Goal: Information Seeking & Learning: Learn about a topic

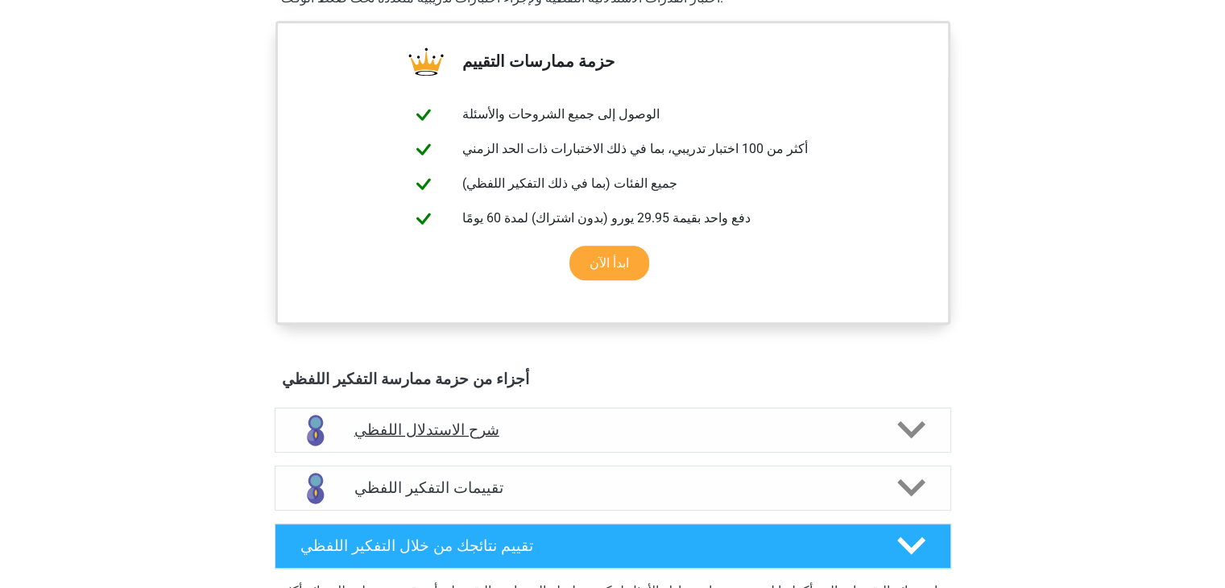
scroll to position [364, 0]
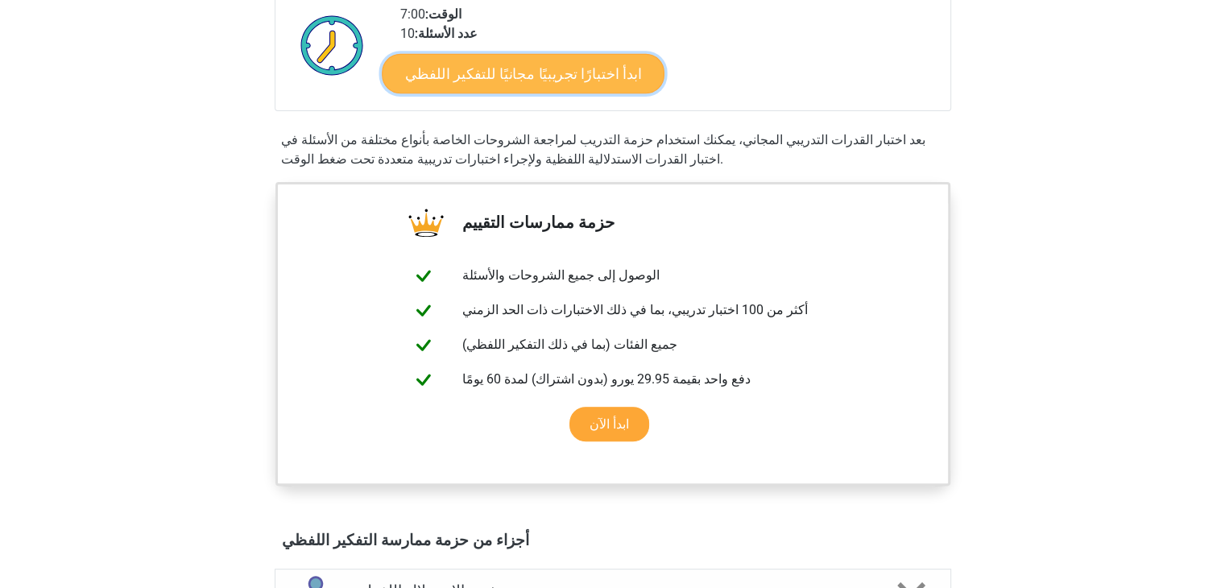
click at [496, 64] on font "ابدأ اختبارًا تجريبيًا مجانيًا للتفكير اللفظي" at bounding box center [523, 73] width 236 height 18
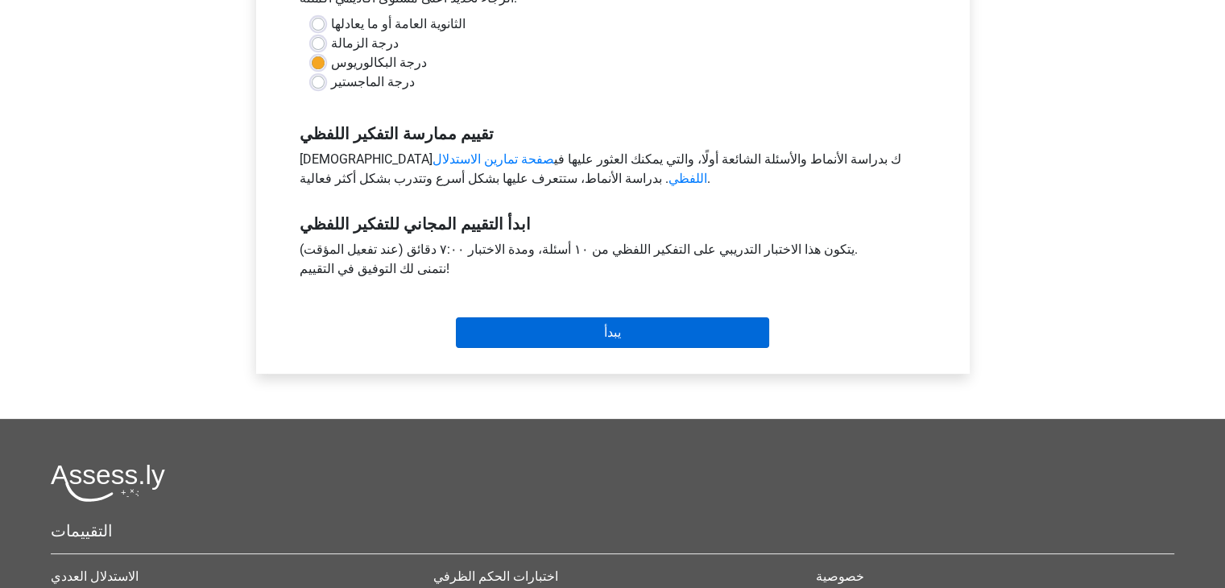
scroll to position [403, 0]
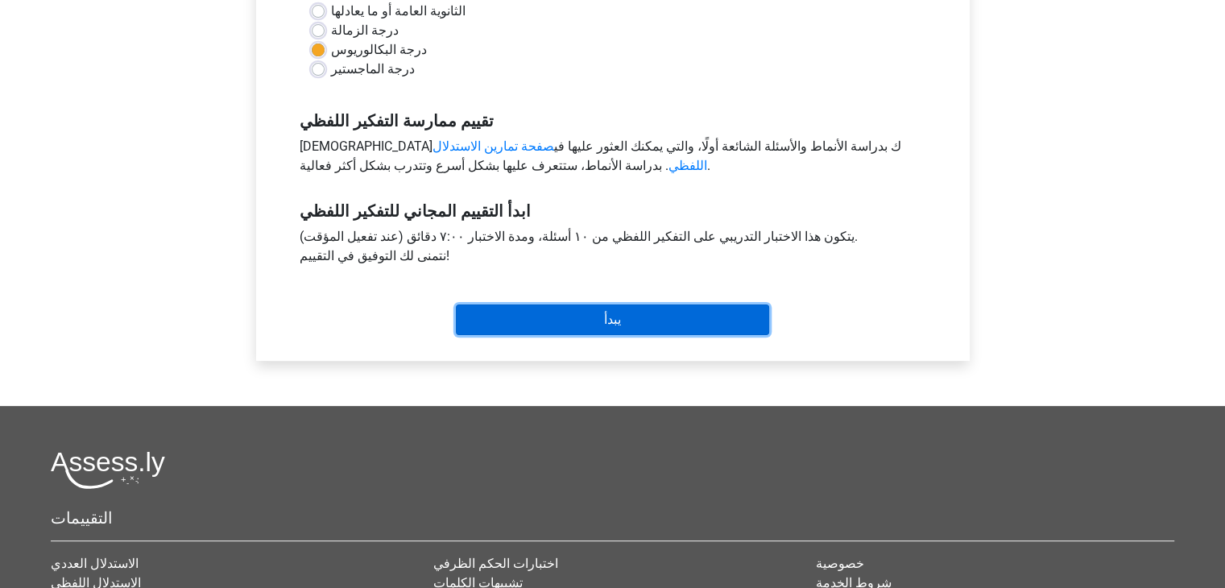
click at [624, 310] on input "يبدأ" at bounding box center [612, 319] width 313 height 31
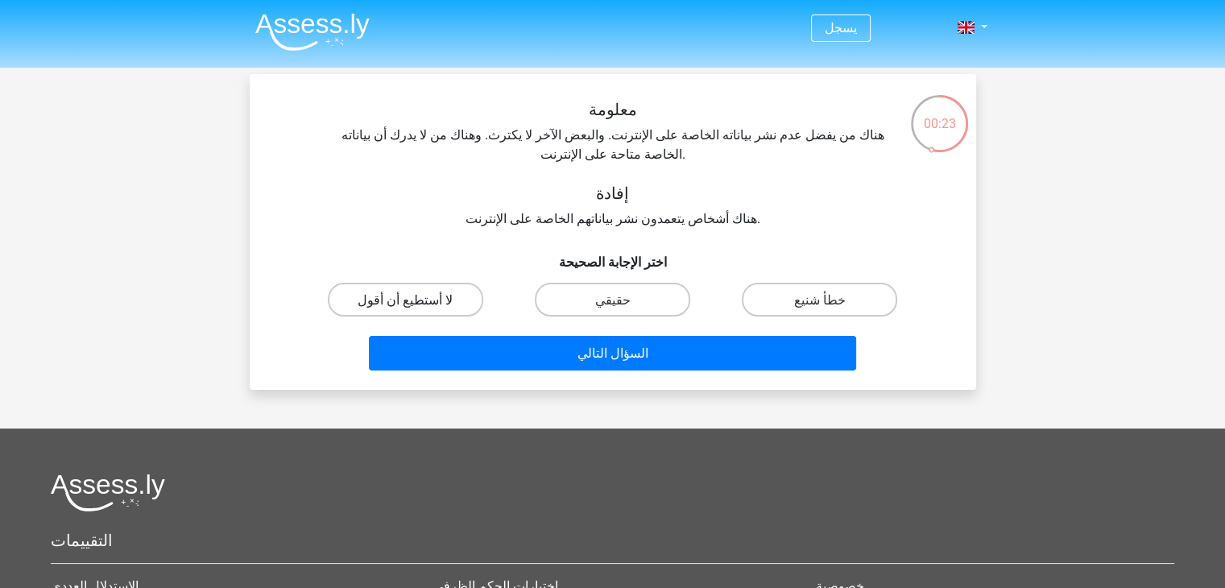
click at [429, 283] on label "لا أستطيع أن أقول" at bounding box center [405, 299] width 155 height 33
click at [415, 299] on input "لا أستطيع أن أقول" at bounding box center [410, 304] width 10 height 10
radio input "true"
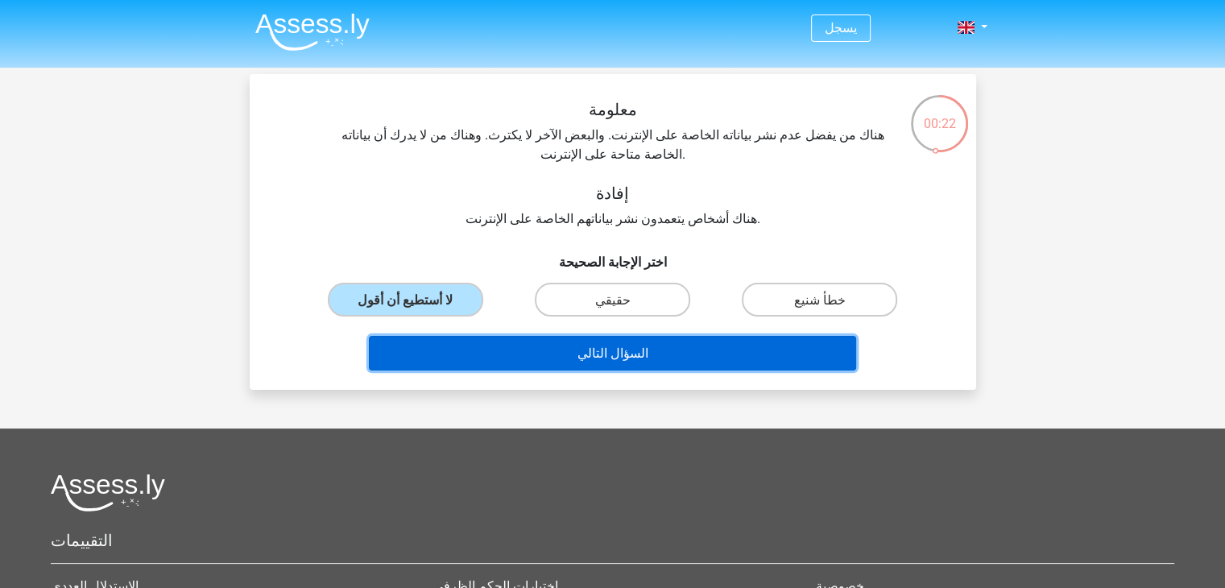
click at [635, 345] on font "السؤال التالي" at bounding box center [612, 352] width 71 height 15
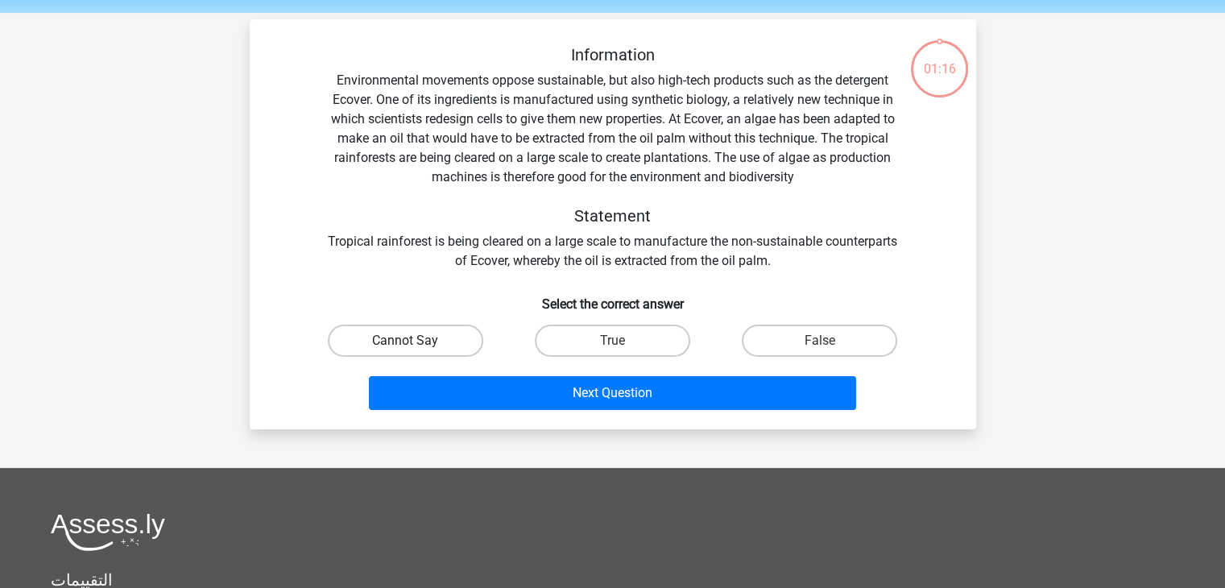
scroll to position [74, 0]
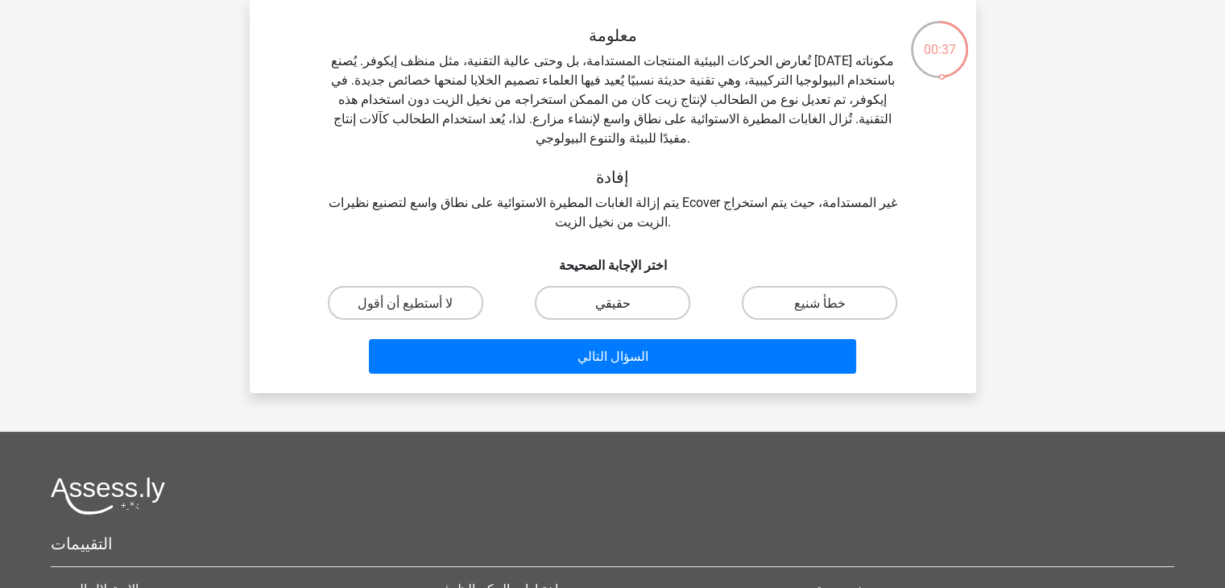
click at [606, 296] on font "حقيقي" at bounding box center [611, 303] width 35 height 15
click at [612, 302] on input "حقيقي" at bounding box center [617, 307] width 10 height 10
radio input "true"
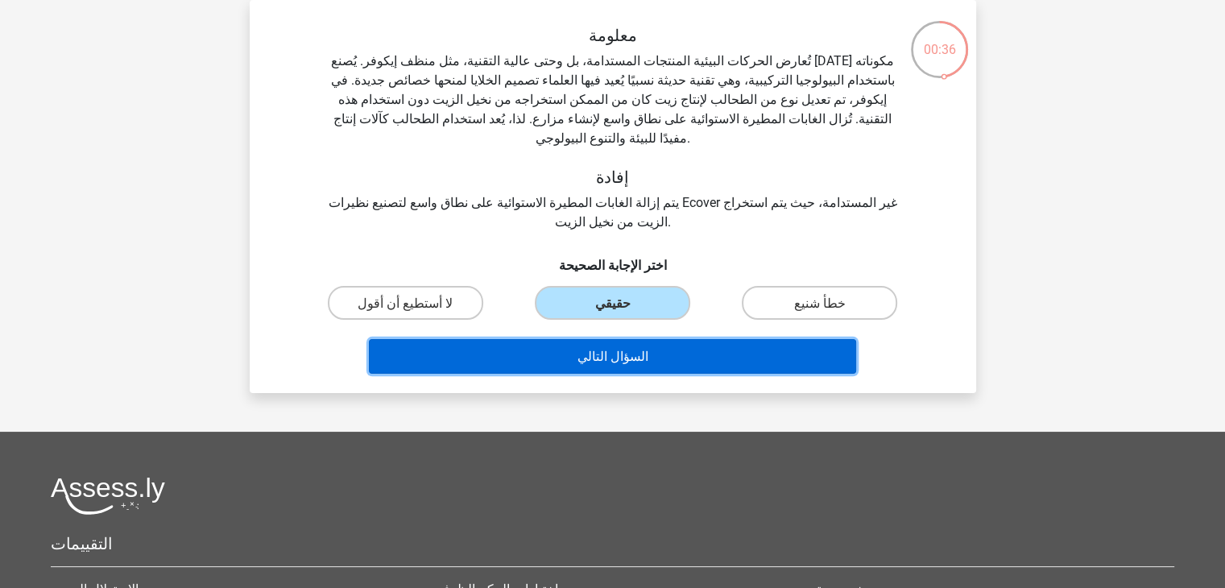
click at [630, 349] on font "السؤال التالي" at bounding box center [612, 356] width 71 height 15
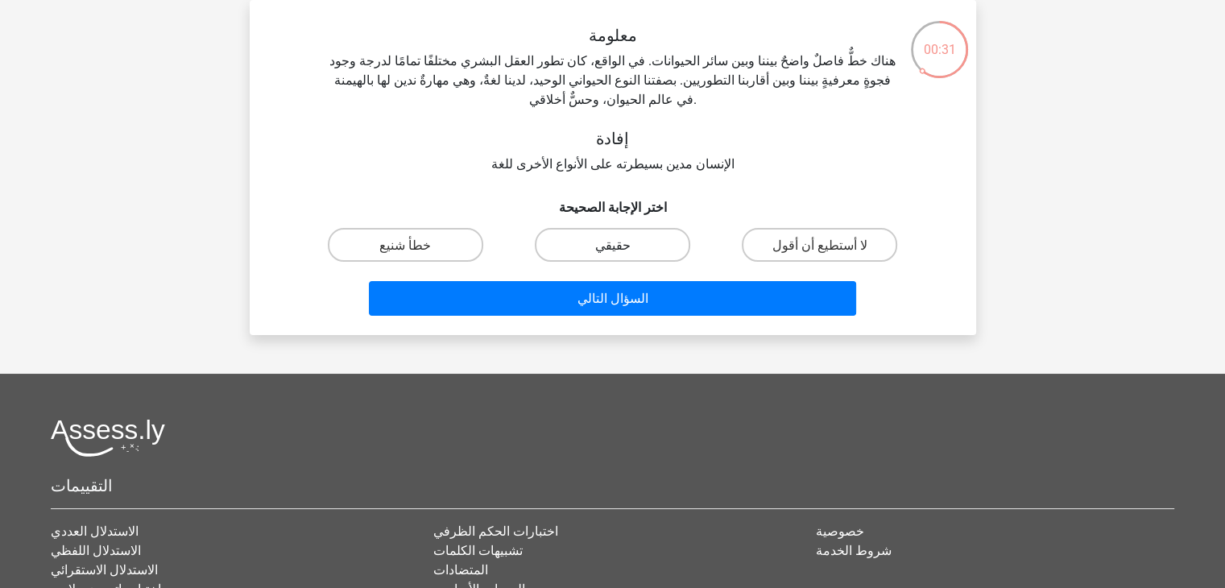
click at [618, 238] on font "حقيقي" at bounding box center [611, 245] width 35 height 15
click at [618, 244] on input "حقيقي" at bounding box center [617, 249] width 10 height 10
radio input "true"
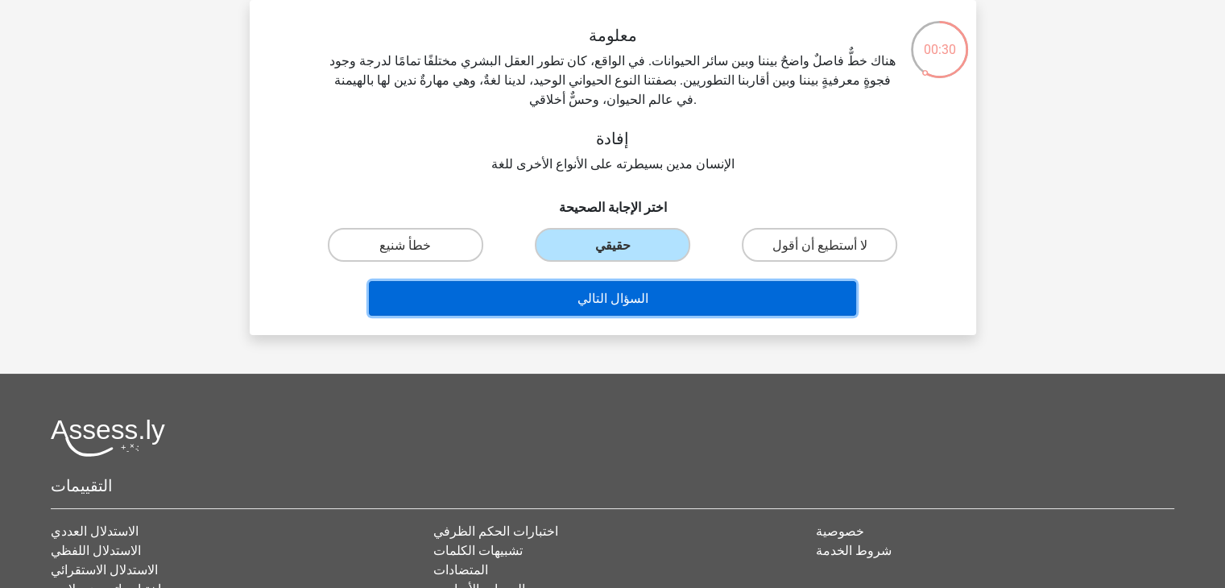
click at [628, 291] on font "السؤال التالي" at bounding box center [612, 298] width 71 height 15
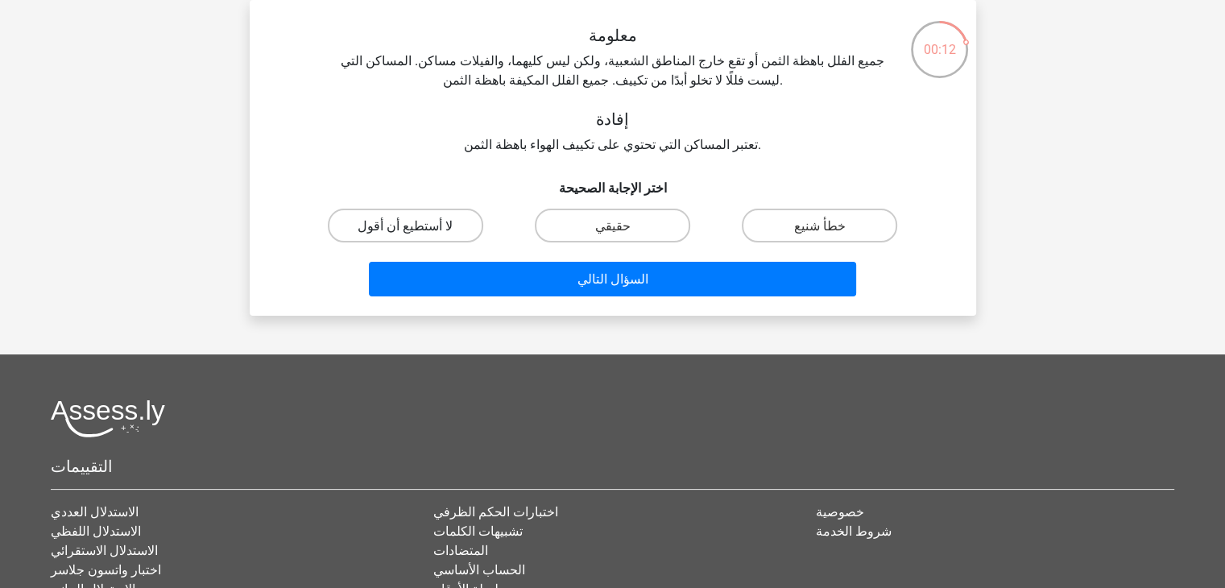
click at [400, 226] on font "لا أستطيع أن أقول" at bounding box center [405, 225] width 95 height 15
click at [405, 226] on input "لا أستطيع أن أقول" at bounding box center [410, 230] width 10 height 10
radio input "true"
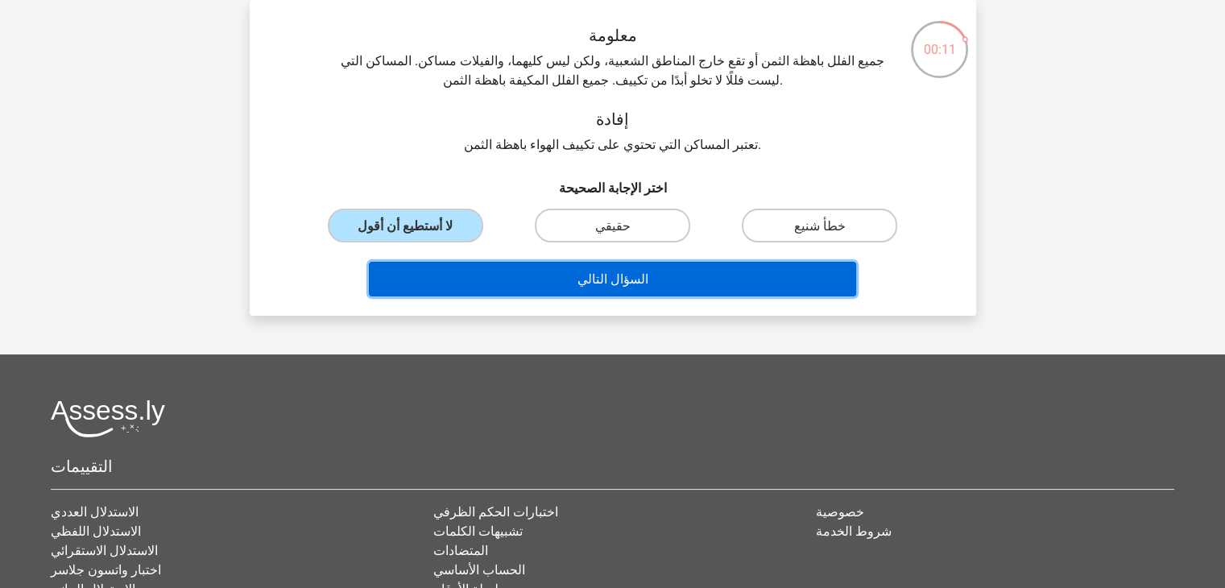
click at [611, 268] on button "السؤال التالي" at bounding box center [612, 279] width 487 height 35
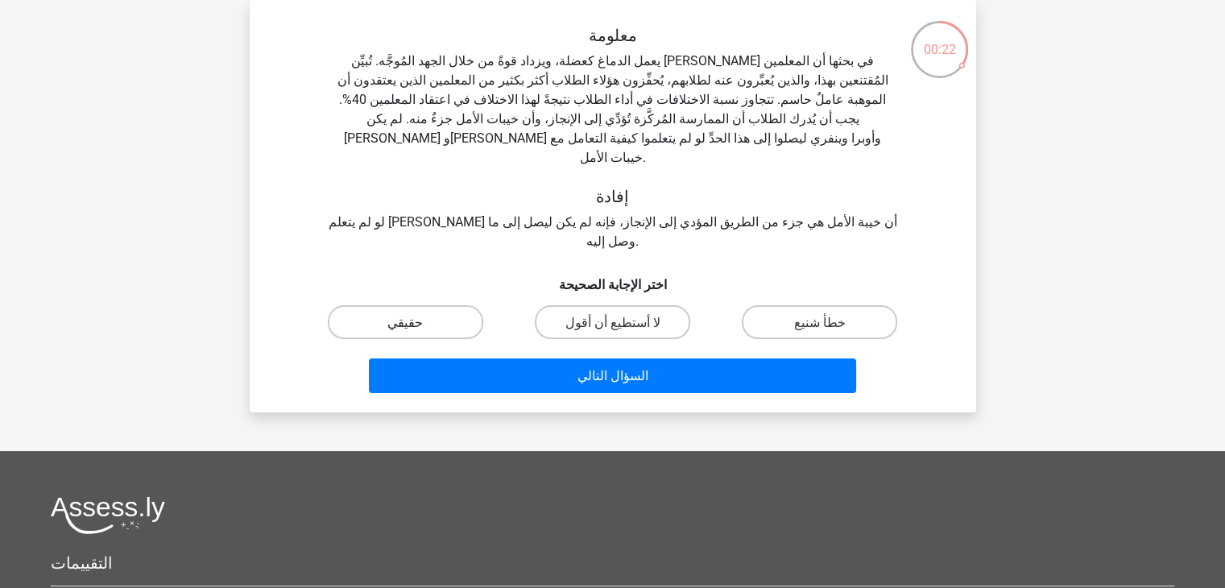
click at [391, 305] on label "حقيقي" at bounding box center [405, 321] width 155 height 33
click at [405, 321] on input "حقيقي" at bounding box center [410, 326] width 10 height 10
radio input "true"
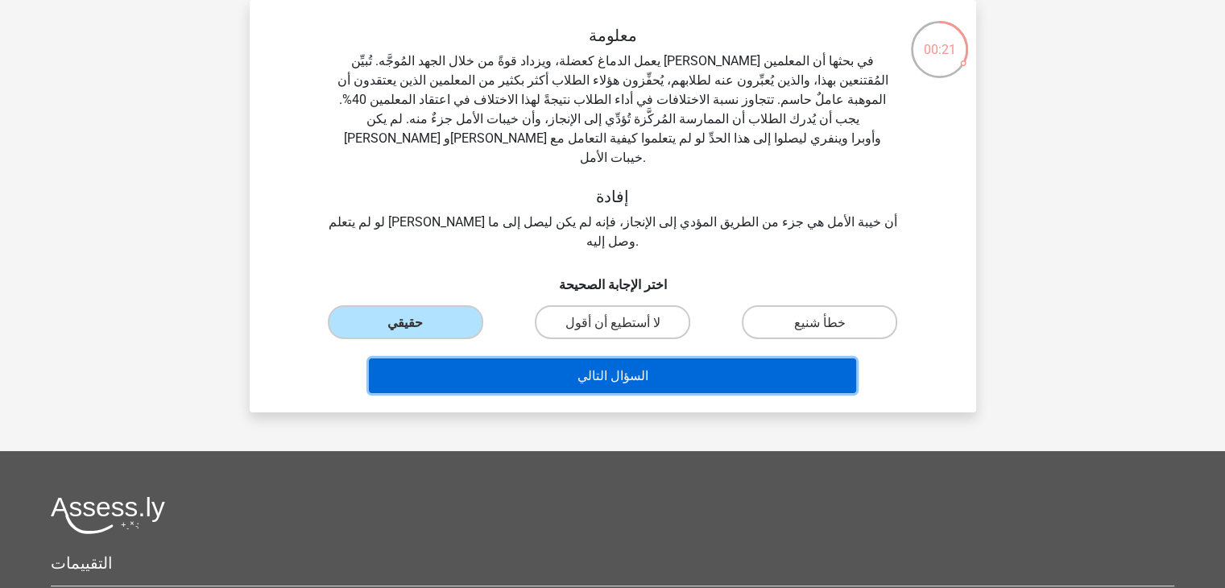
click at [643, 358] on button "السؤال التالي" at bounding box center [612, 375] width 487 height 35
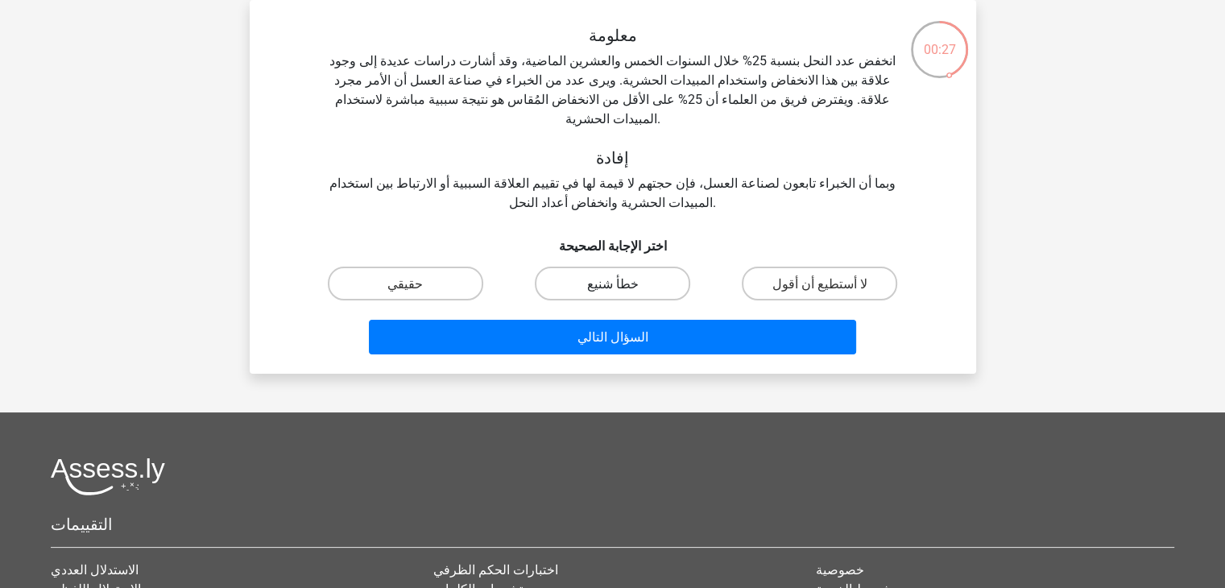
click at [597, 276] on font "خطأ شنيع" at bounding box center [612, 283] width 52 height 15
click at [612, 283] on input "خطأ شنيع" at bounding box center [617, 288] width 10 height 10
radio input "true"
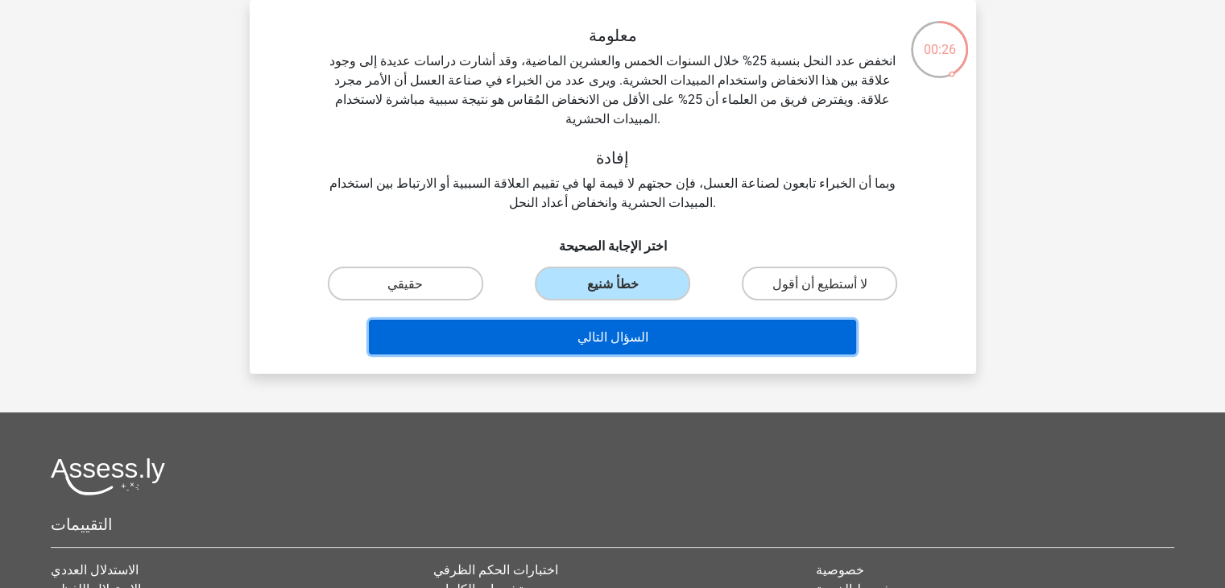
click at [622, 329] on font "السؤال التالي" at bounding box center [612, 336] width 71 height 15
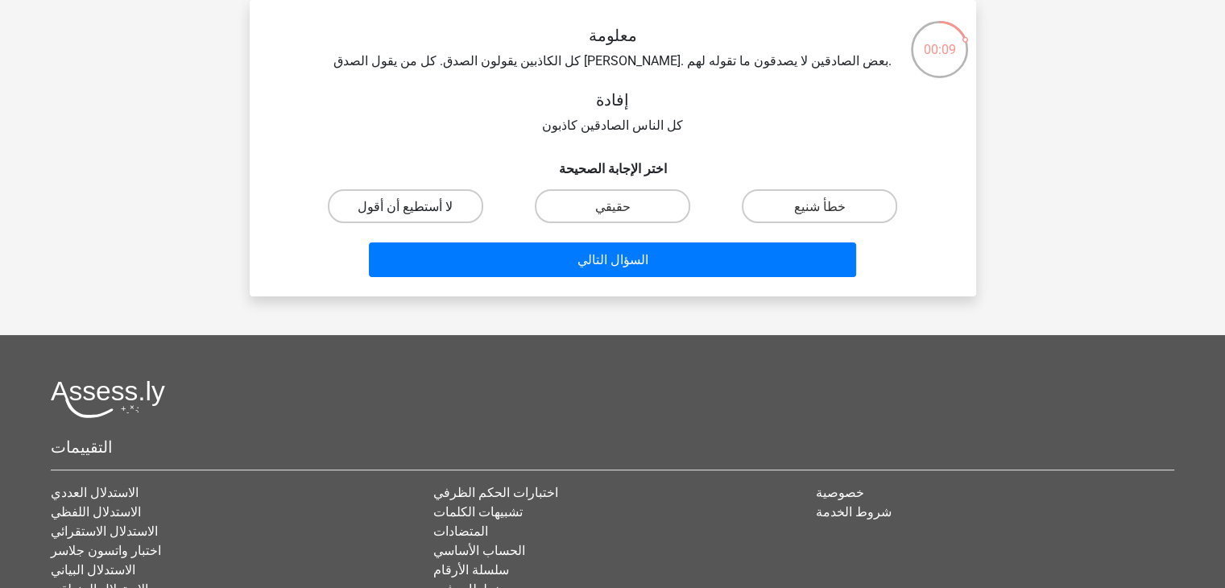
click at [410, 198] on font "لا أستطيع أن أقول" at bounding box center [405, 205] width 95 height 15
click at [410, 205] on input "لا أستطيع أن أقول" at bounding box center [410, 210] width 10 height 10
radio input "true"
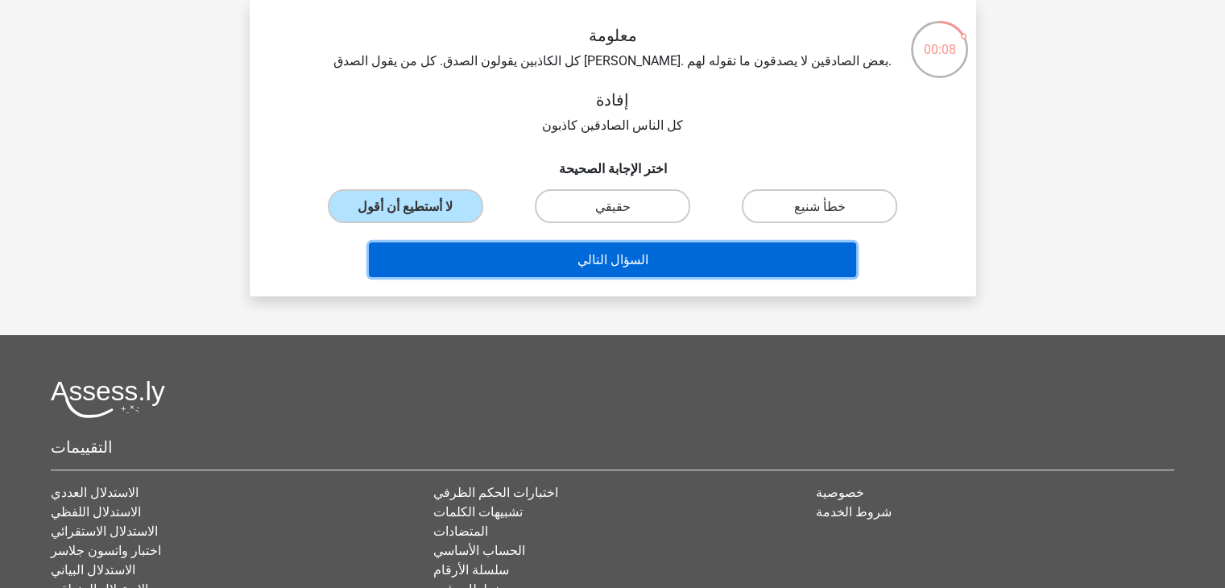
click at [600, 255] on font "السؤال التالي" at bounding box center [612, 259] width 71 height 15
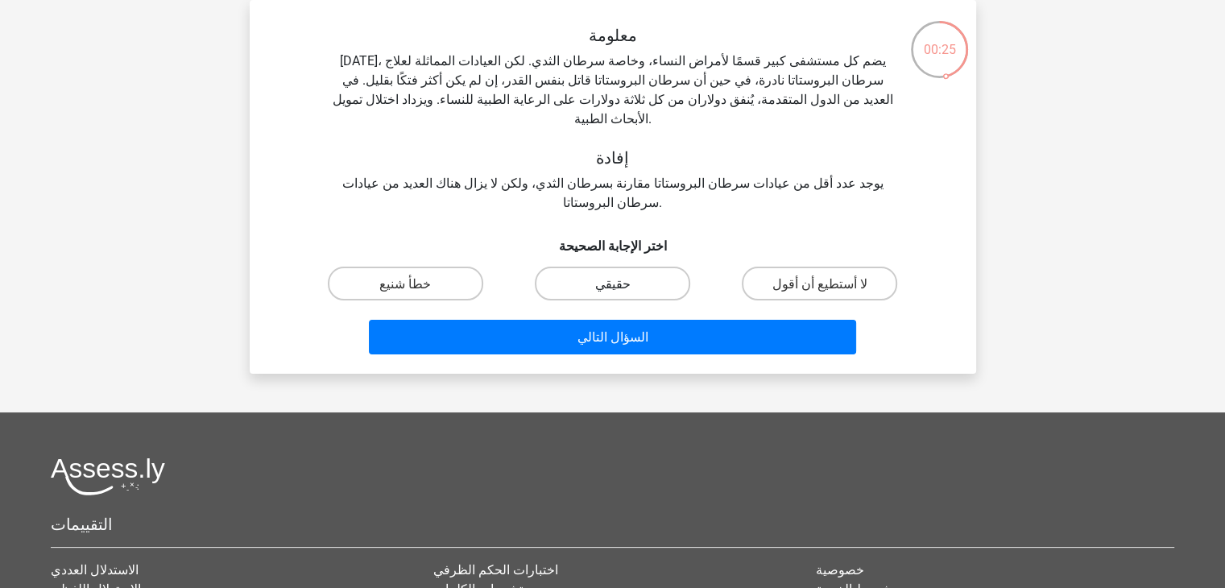
click at [626, 267] on label "حقيقي" at bounding box center [612, 283] width 155 height 33
click at [622, 283] on input "حقيقي" at bounding box center [617, 288] width 10 height 10
radio input "true"
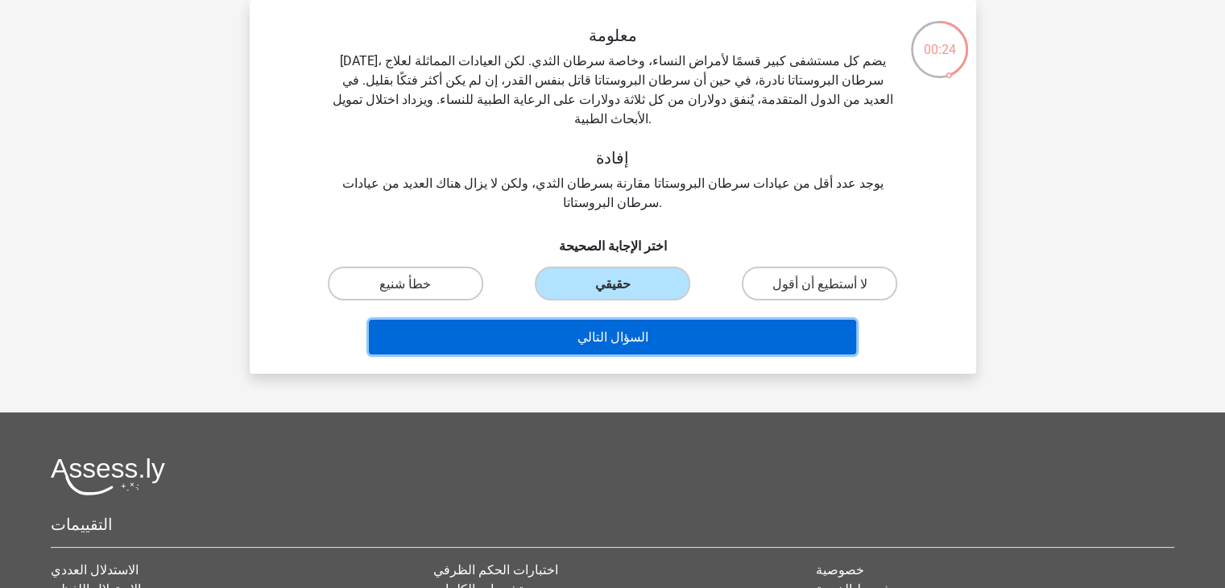
click at [638, 329] on font "السؤال التالي" at bounding box center [612, 336] width 71 height 15
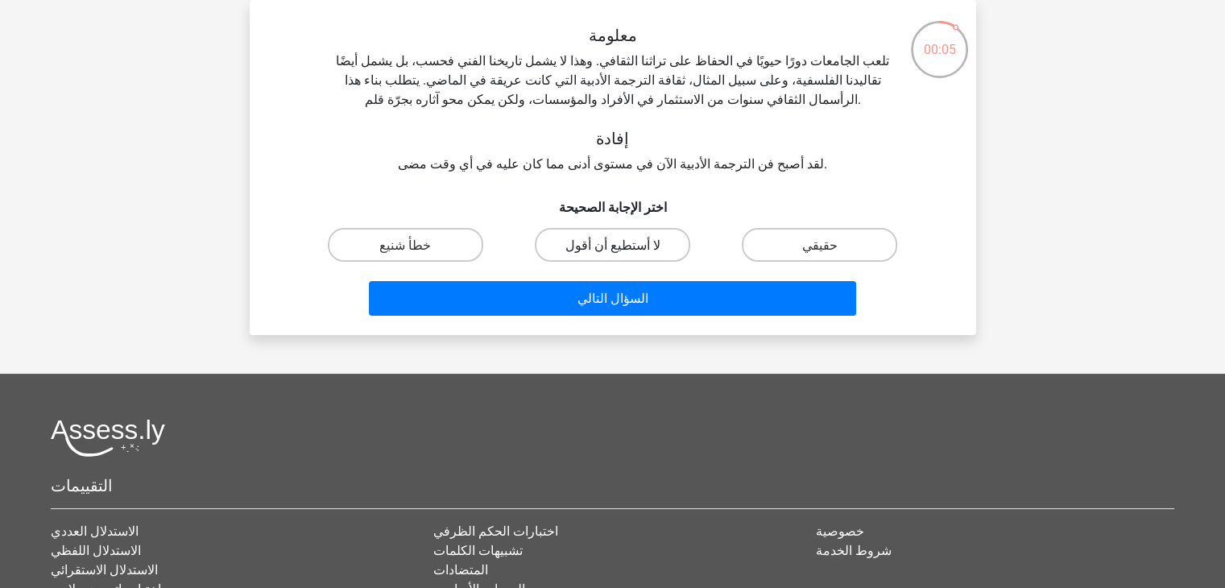
click at [583, 235] on label "لا أستطيع أن أقول" at bounding box center [612, 244] width 155 height 33
click at [612, 244] on input "لا أستطيع أن أقول" at bounding box center [617, 249] width 10 height 10
radio input "true"
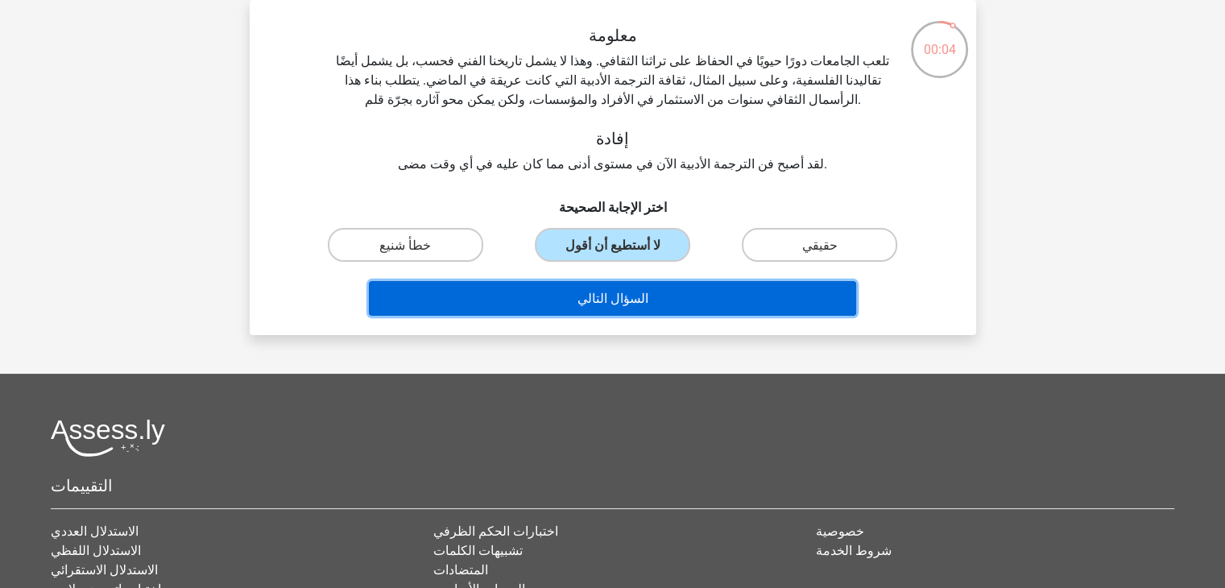
click at [647, 294] on button "السؤال التالي" at bounding box center [612, 298] width 487 height 35
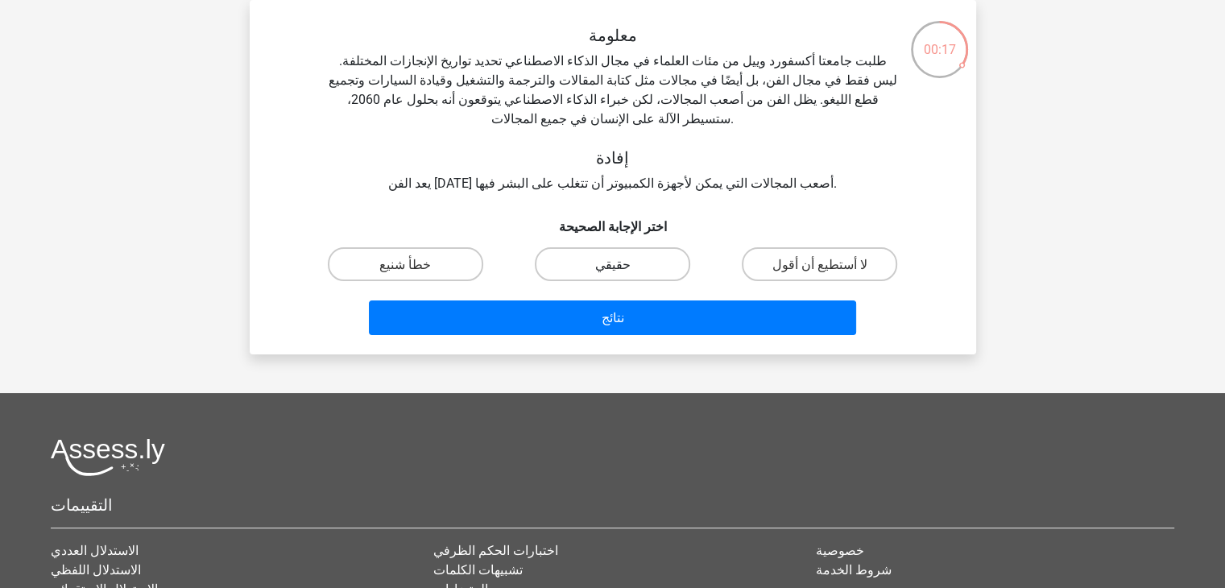
click at [633, 247] on label "حقيقي" at bounding box center [612, 263] width 155 height 33
click at [622, 263] on input "حقيقي" at bounding box center [617, 268] width 10 height 10
radio input "true"
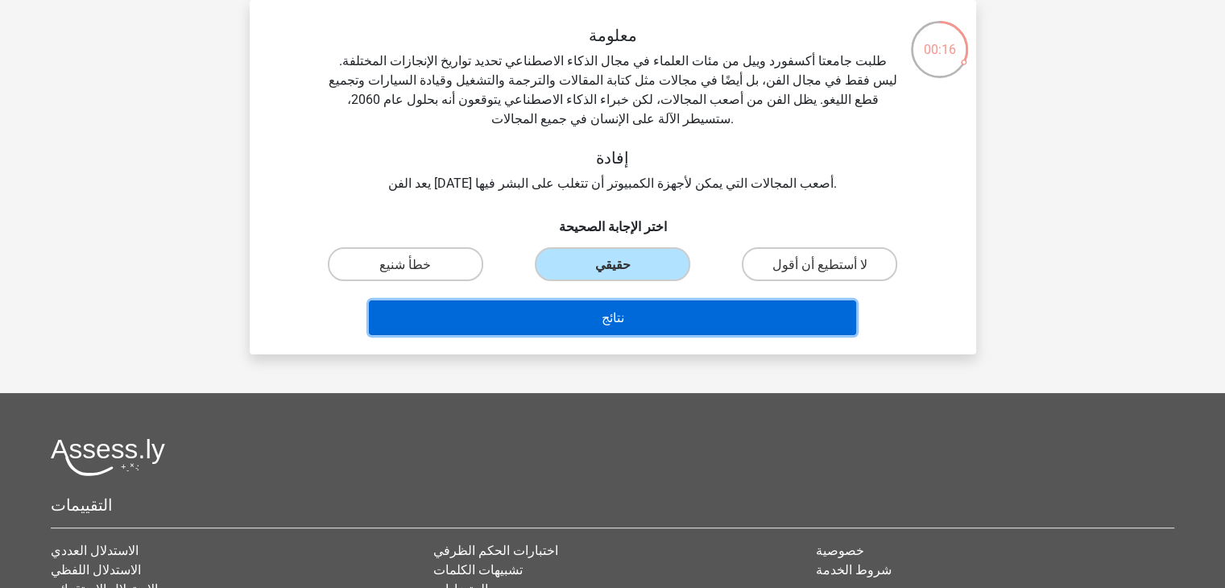
click at [634, 300] on button "نتائج" at bounding box center [612, 317] width 487 height 35
